Goal: Complete application form

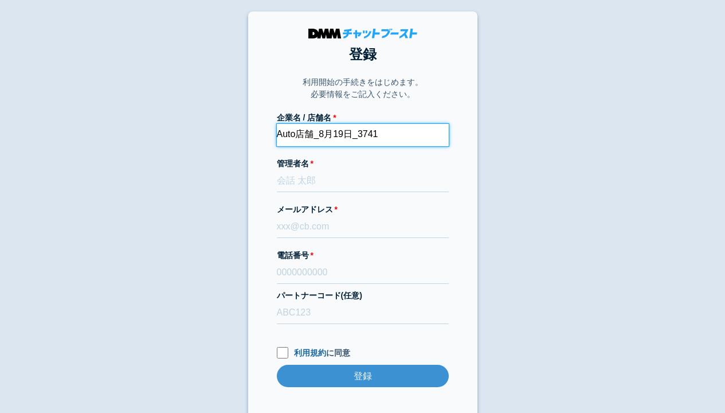
type input "Auto店舗_8月19日_3741"
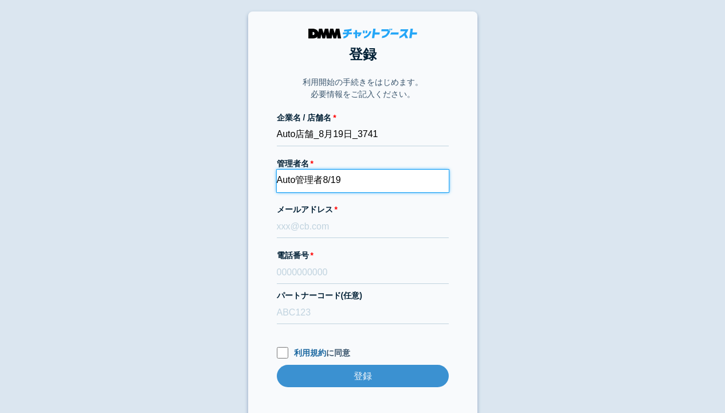
type input "Auto管理者8/19"
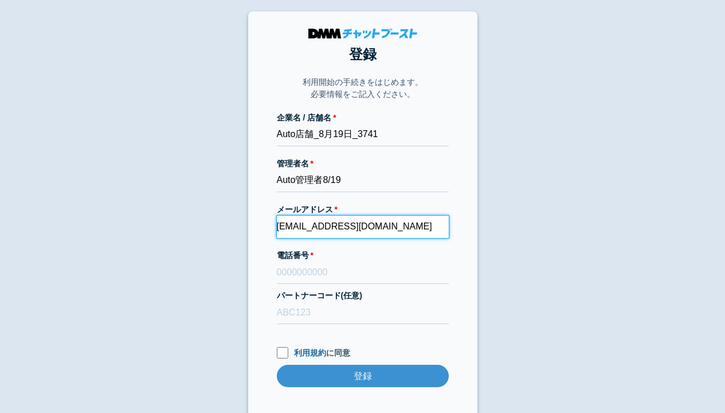
type input "[EMAIL_ADDRESS][DOMAIN_NAME]"
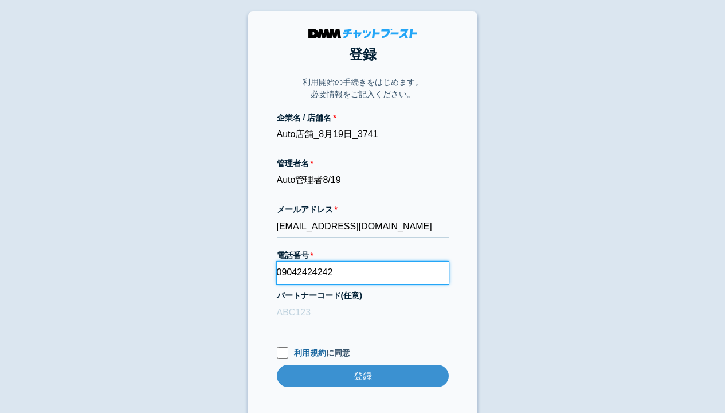
type input "09042424242"
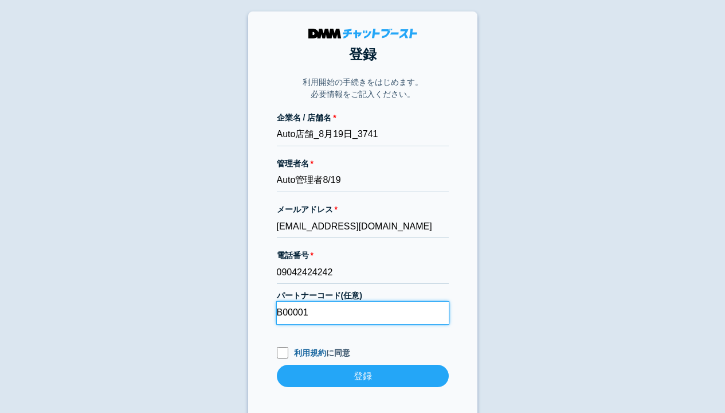
type input "B00001"
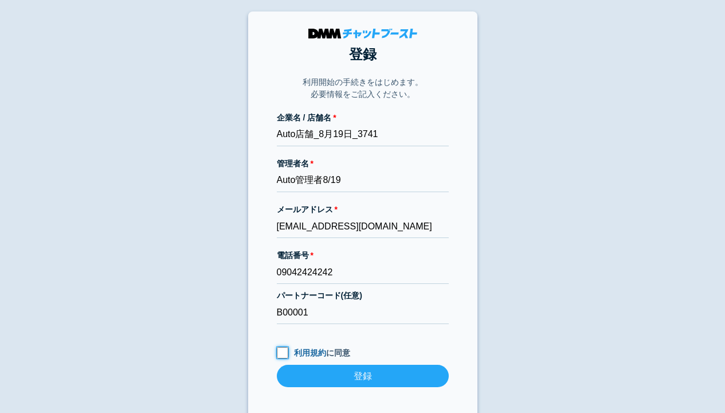
click at [282, 352] on input "利用規約 に同意" at bounding box center [282, 352] width 11 height 11
checkbox input "true"
click at [362, 375] on input "登録" at bounding box center [363, 375] width 172 height 22
